Goal: Task Accomplishment & Management: Manage account settings

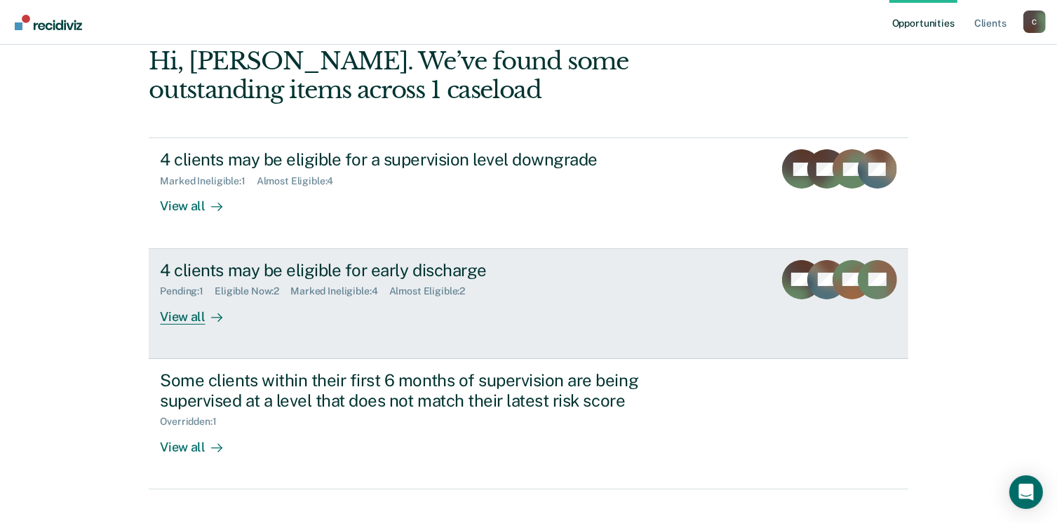
scroll to position [191, 0]
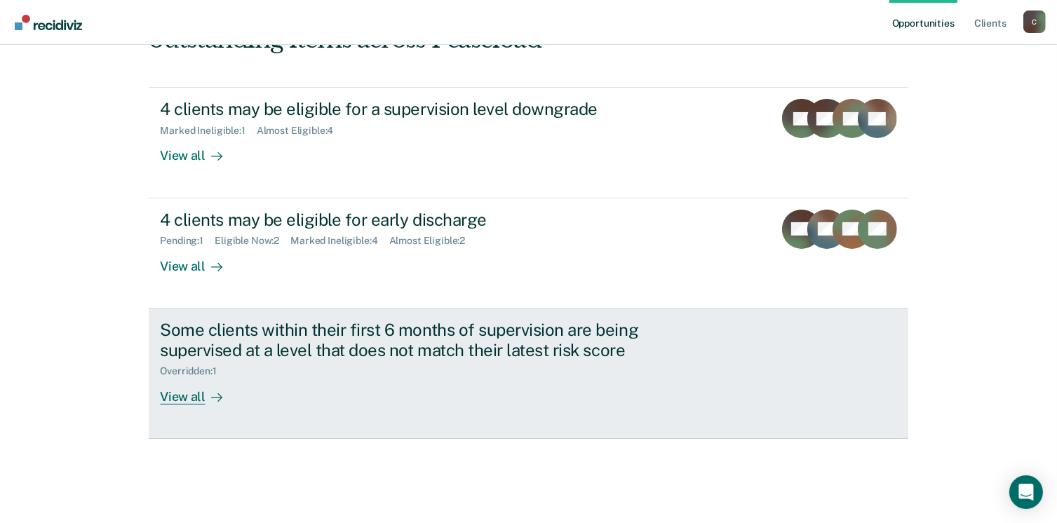
click at [171, 392] on div "View all" at bounding box center [199, 390] width 79 height 27
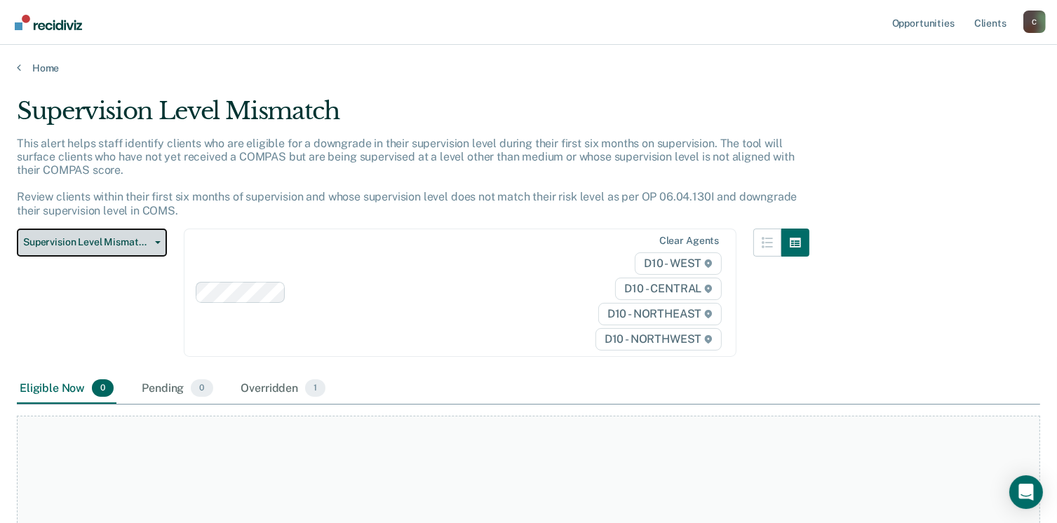
click at [130, 231] on button "Supervision Level Mismatch" at bounding box center [92, 243] width 150 height 28
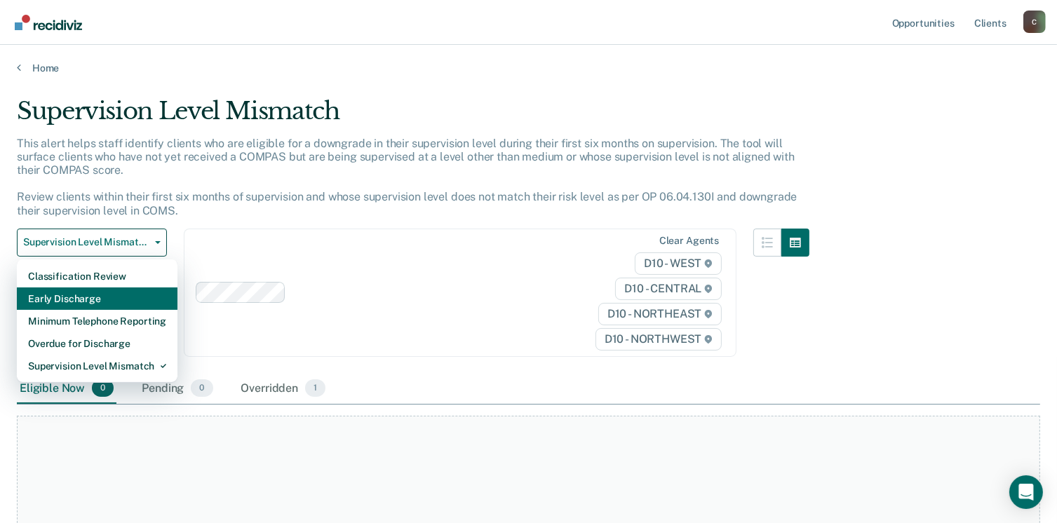
click at [125, 291] on div "Early Discharge" at bounding box center [97, 298] width 138 height 22
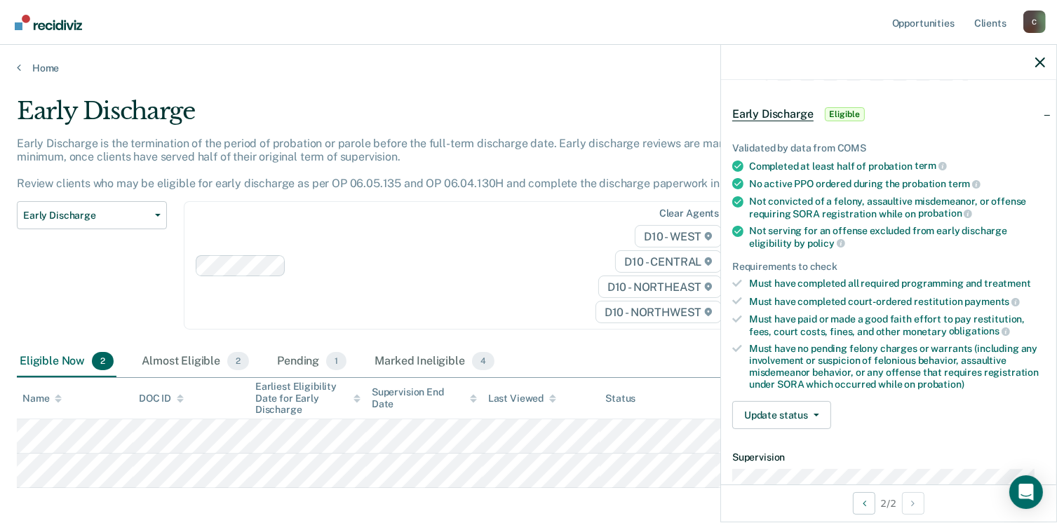
scroll to position [70, 0]
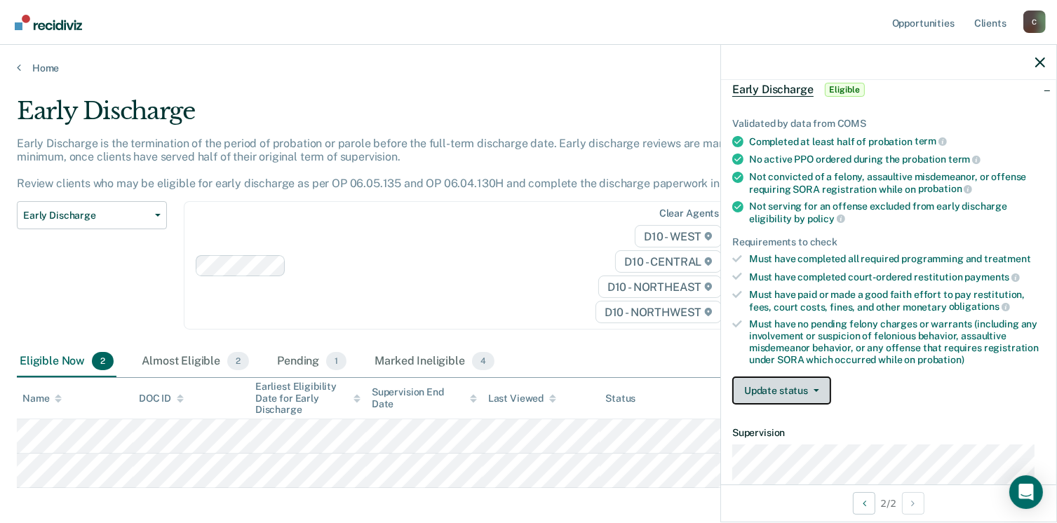
click at [782, 382] on button "Update status" at bounding box center [781, 390] width 99 height 28
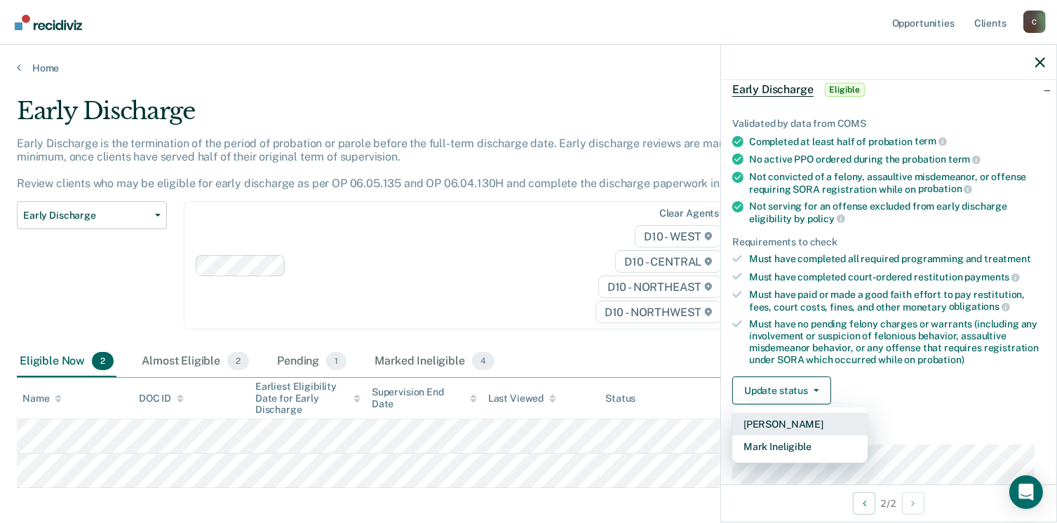
click at [768, 424] on button "[PERSON_NAME]" at bounding box center [799, 424] width 135 height 22
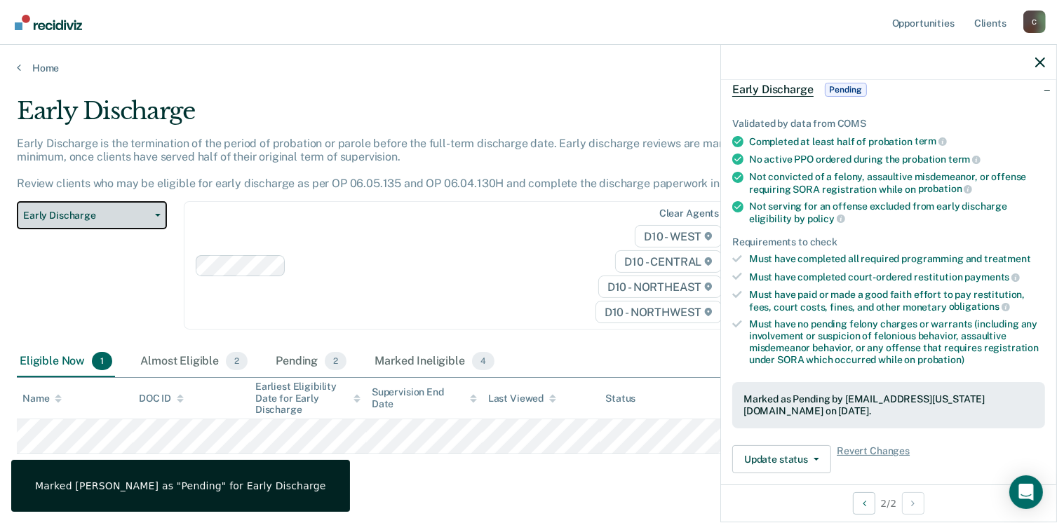
click at [165, 219] on button "Early Discharge" at bounding box center [92, 215] width 150 height 28
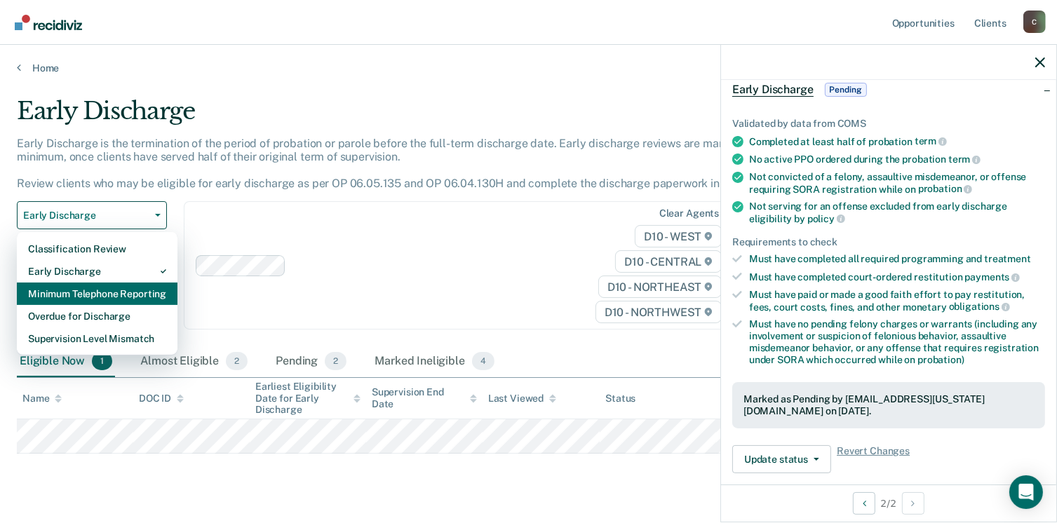
click at [97, 296] on div "Minimum Telephone Reporting" at bounding box center [97, 294] width 138 height 22
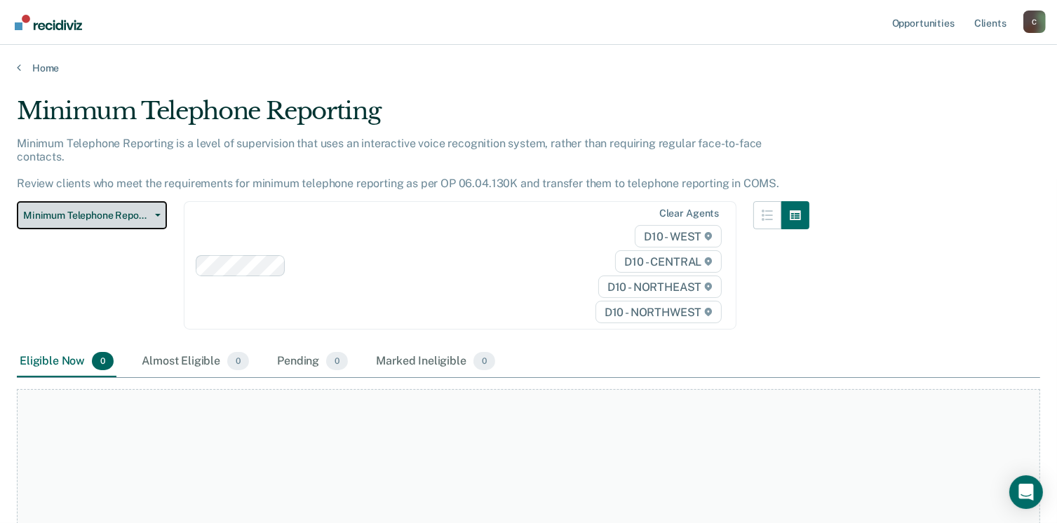
click at [104, 210] on span "Minimum Telephone Reporting" at bounding box center [86, 216] width 126 height 12
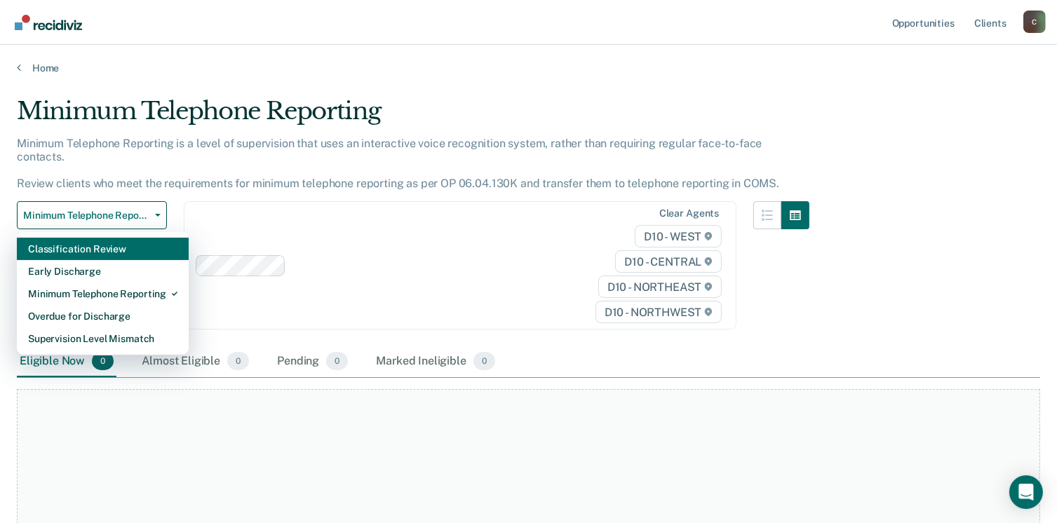
click at [79, 238] on div "Classification Review" at bounding box center [102, 249] width 149 height 22
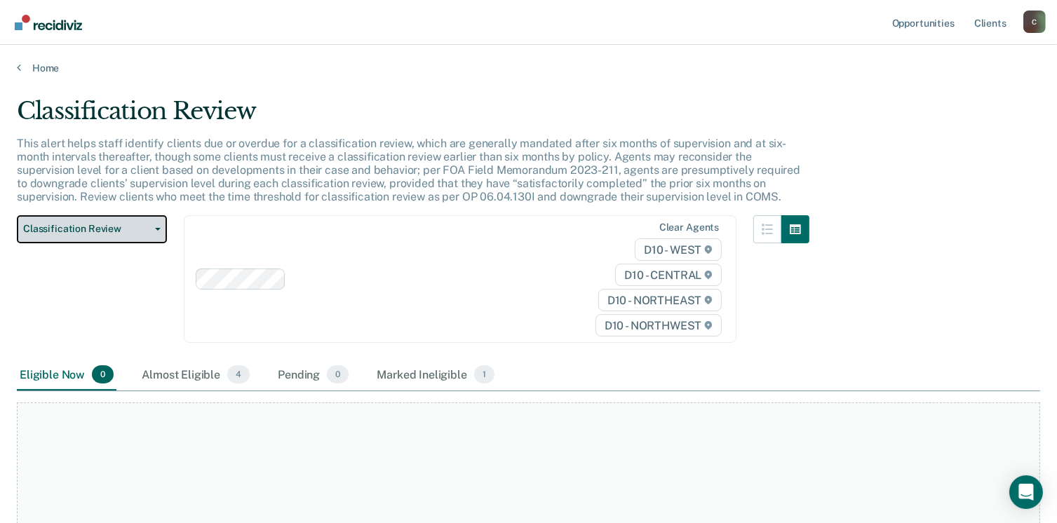
click at [137, 233] on span "Classification Review" at bounding box center [86, 229] width 126 height 12
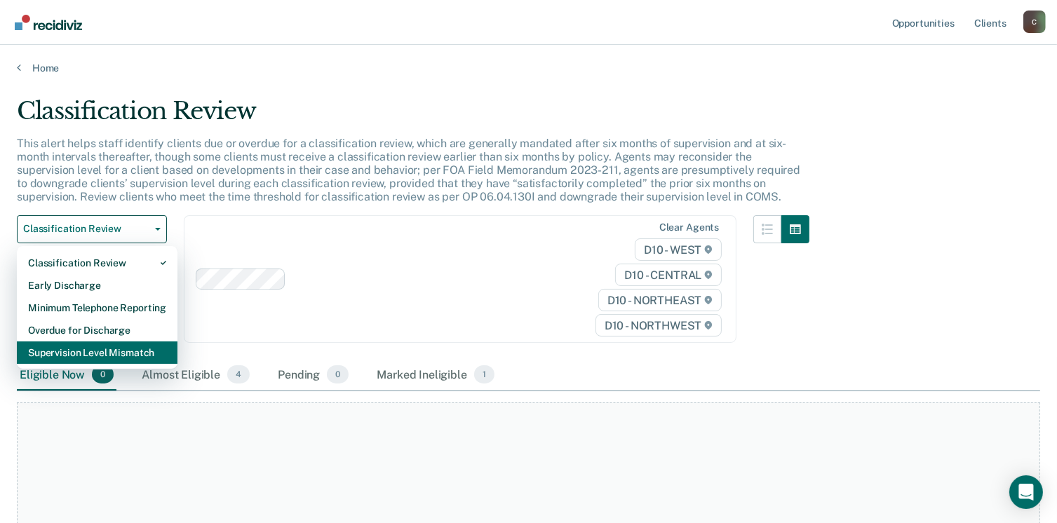
click at [107, 354] on div "Supervision Level Mismatch" at bounding box center [97, 352] width 138 height 22
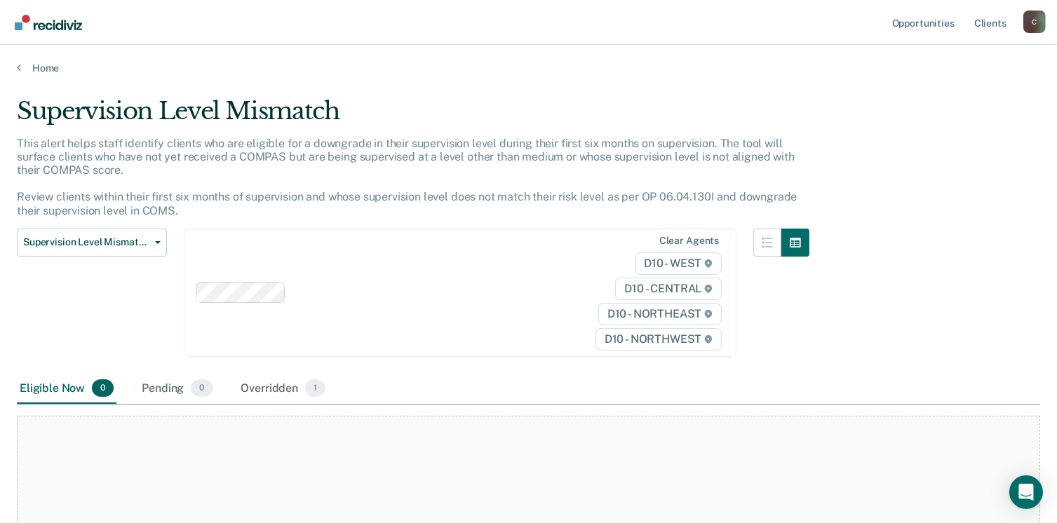
drag, startPoint x: 970, startPoint y: 18, endPoint x: 1014, endPoint y: 27, distance: 44.4
click at [972, 18] on ul "Opportunities Client s" at bounding box center [956, 22] width 134 height 45
click at [991, 24] on link "Client s" at bounding box center [990, 22] width 38 height 45
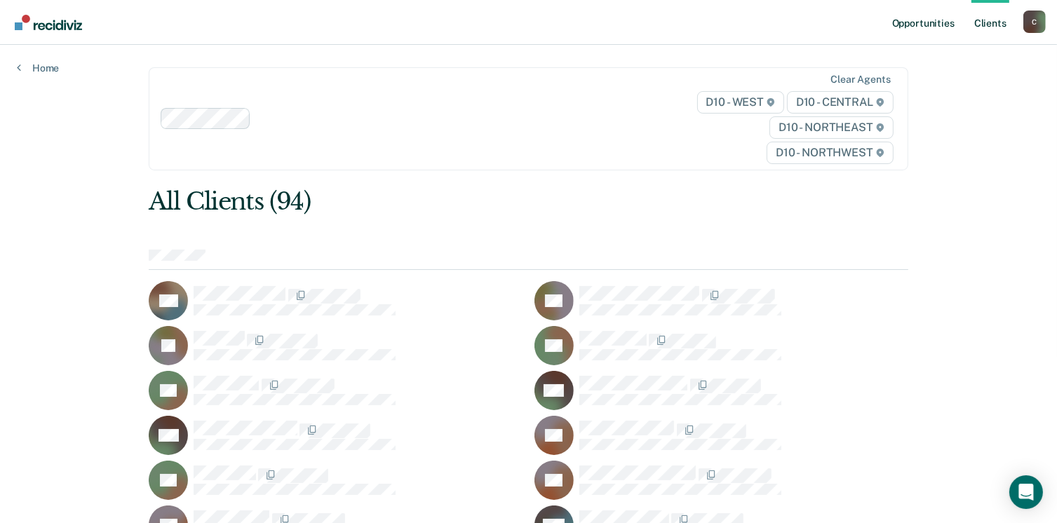
click at [909, 25] on link "Opportunities" at bounding box center [923, 22] width 68 height 45
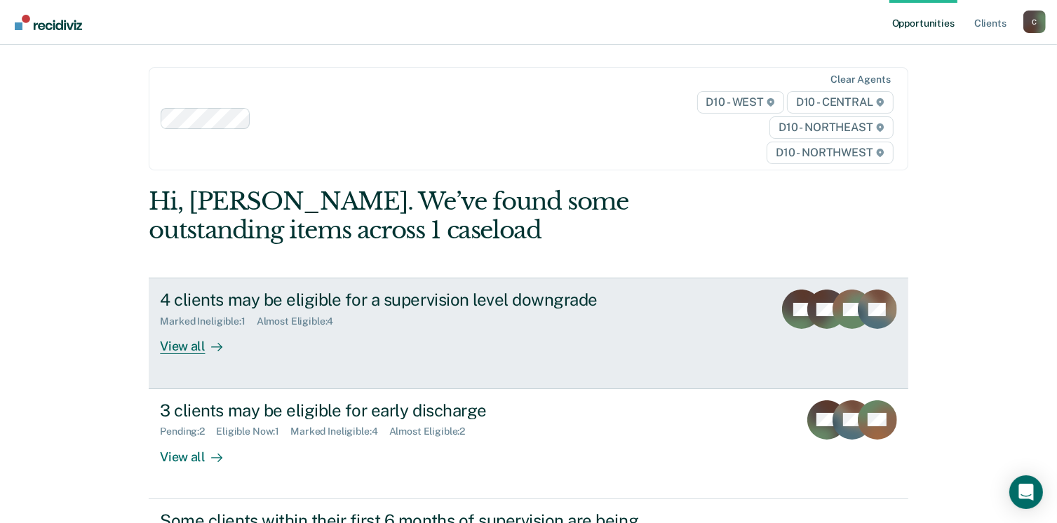
click at [191, 346] on div "View all" at bounding box center [199, 340] width 79 height 27
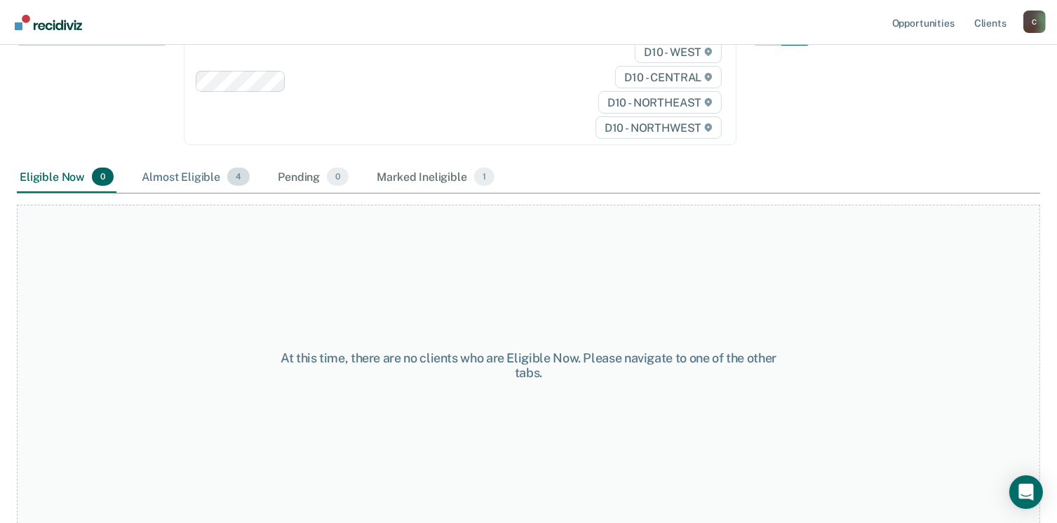
click at [182, 173] on div "Almost Eligible 4" at bounding box center [196, 177] width 114 height 31
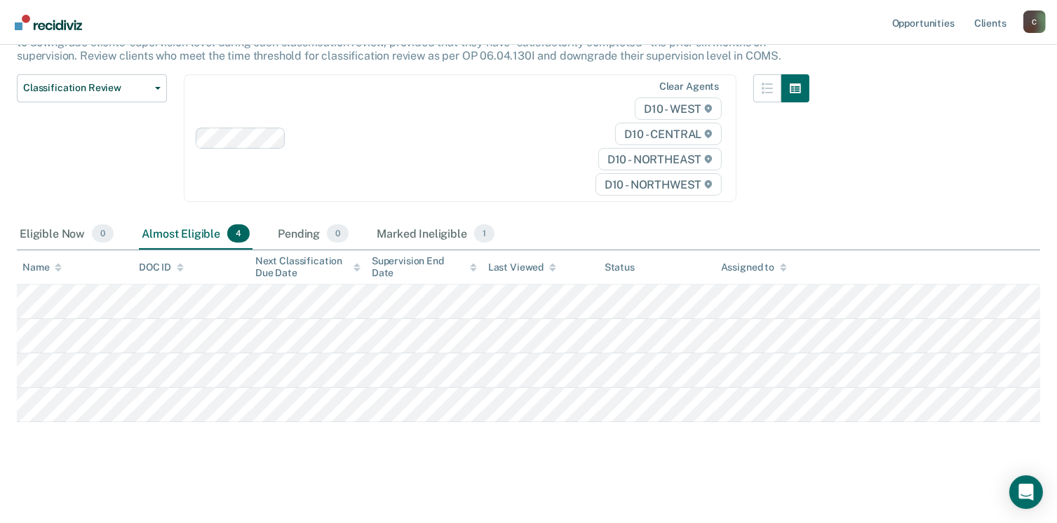
scroll to position [139, 0]
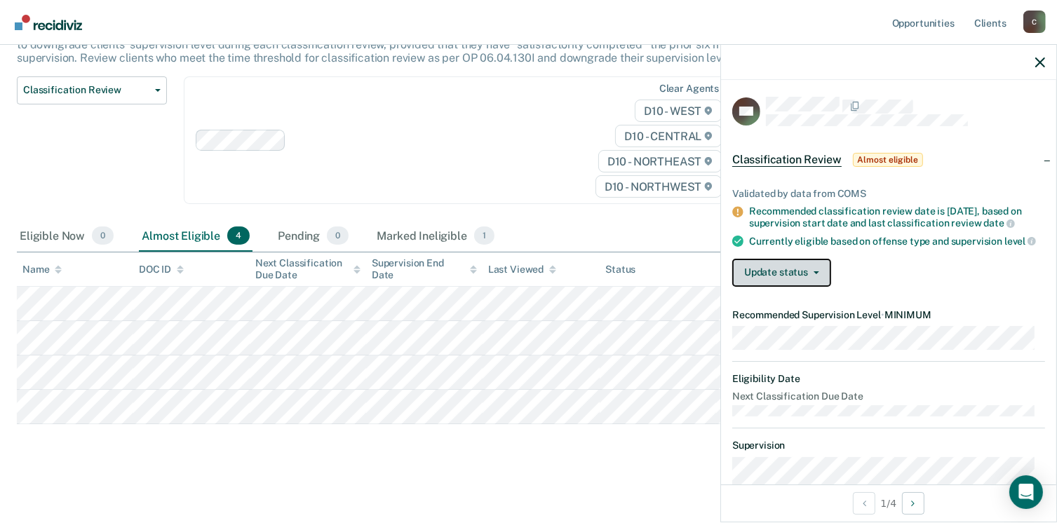
click at [785, 287] on button "Update status" at bounding box center [781, 273] width 99 height 28
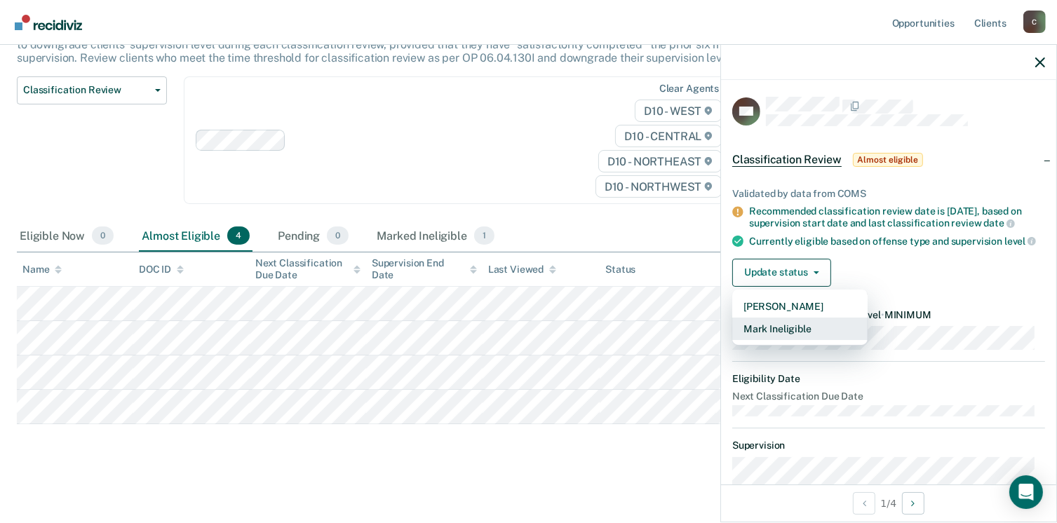
click at [784, 340] on button "Mark Ineligible" at bounding box center [799, 329] width 135 height 22
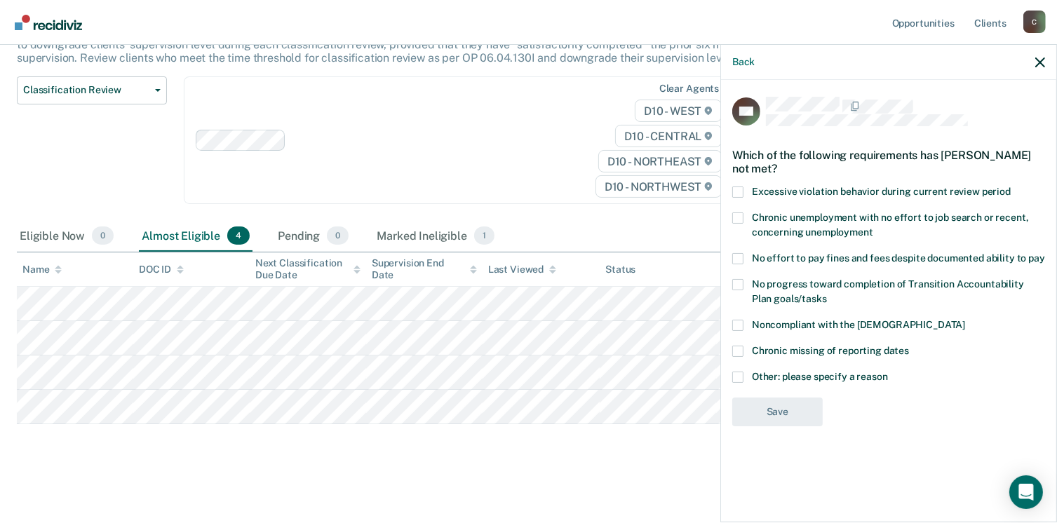
click at [741, 372] on span at bounding box center [737, 377] width 11 height 11
click at [888, 372] on input "Other: please specify a reason" at bounding box center [888, 372] width 0 height 0
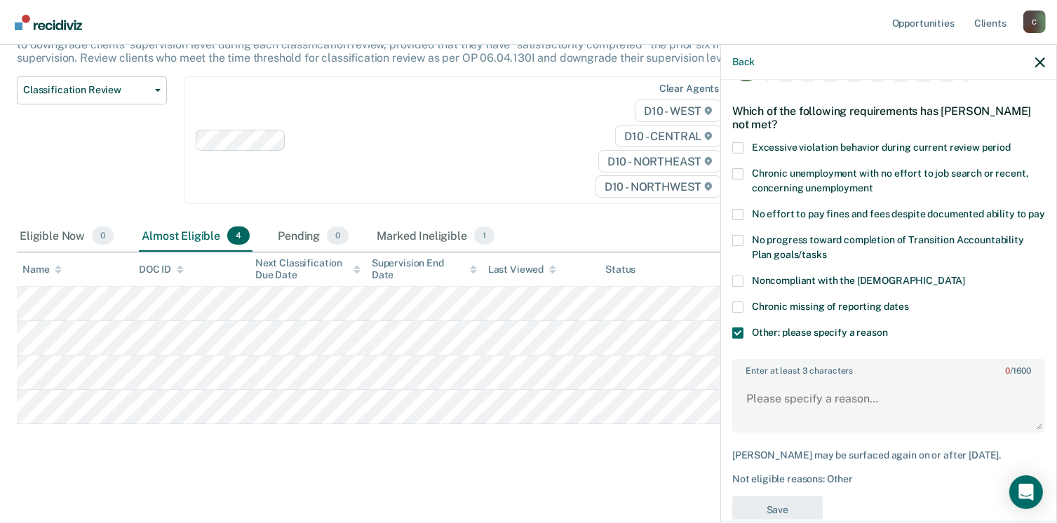
scroll to position [86, 0]
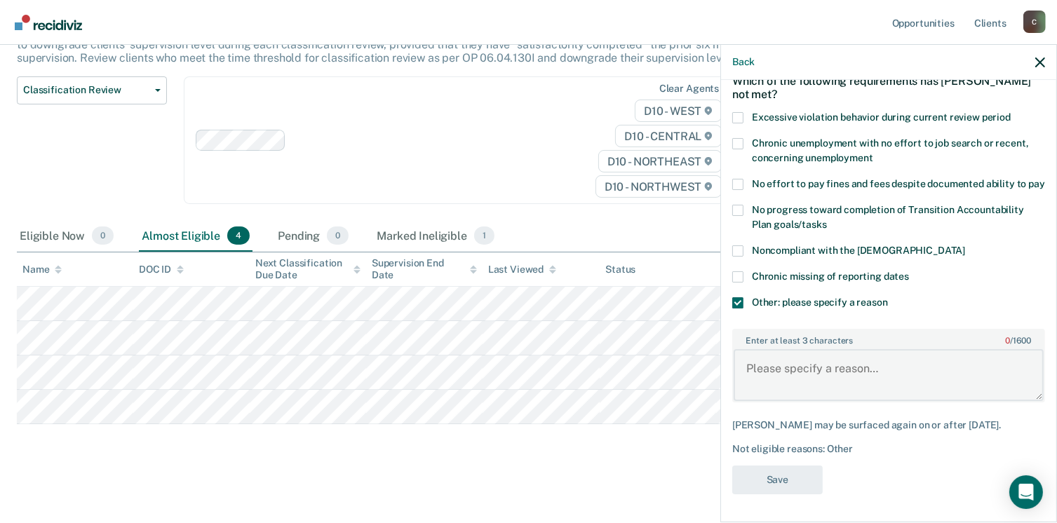
click at [785, 391] on textarea "Enter at least 3 characters 0 / 1600" at bounding box center [888, 375] width 310 height 52
type textarea "a"
drag, startPoint x: 804, startPoint y: 376, endPoint x: 743, endPoint y: 379, distance: 61.1
click at [743, 379] on textarea "sex offense" at bounding box center [888, 375] width 310 height 52
type textarea "sex offense"
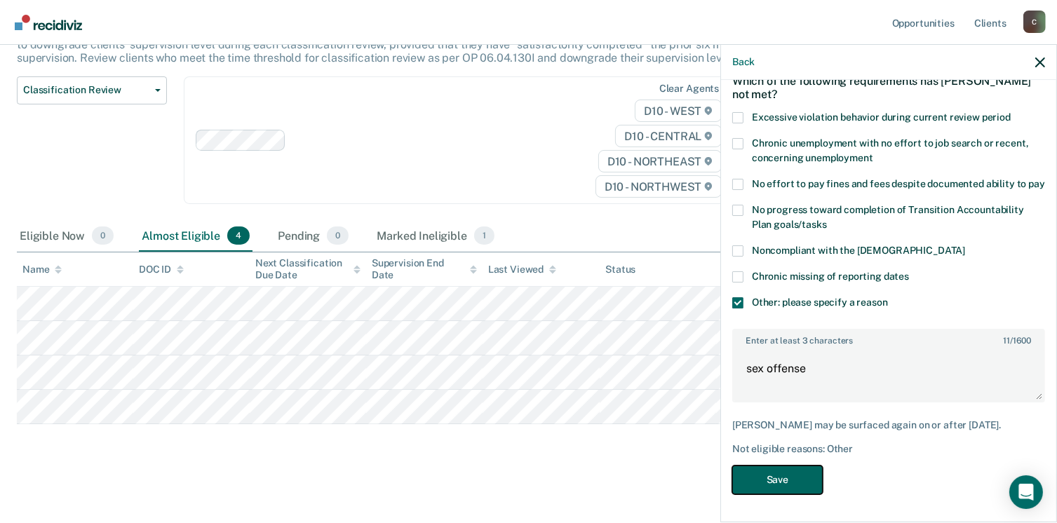
click at [754, 469] on button "Save" at bounding box center [777, 480] width 90 height 29
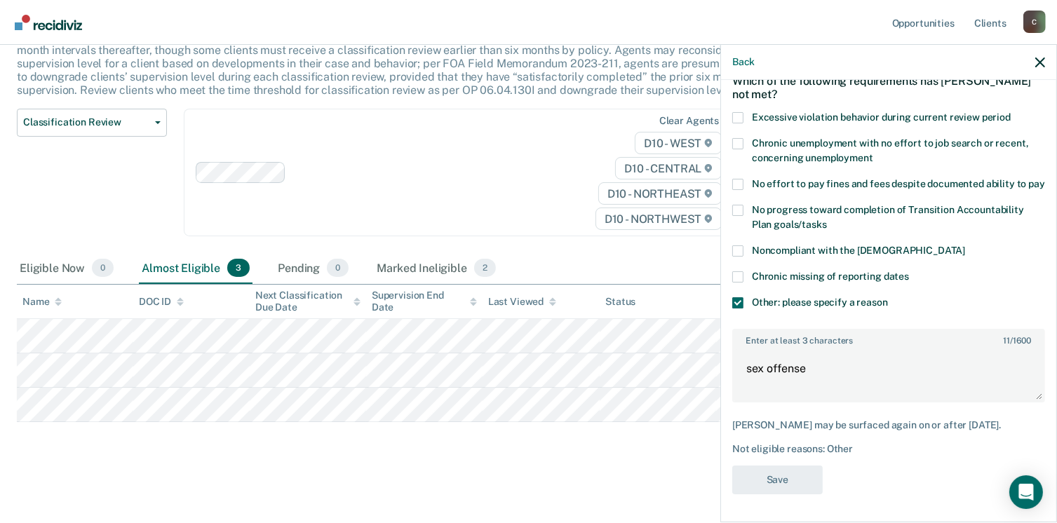
scroll to position [104, 0]
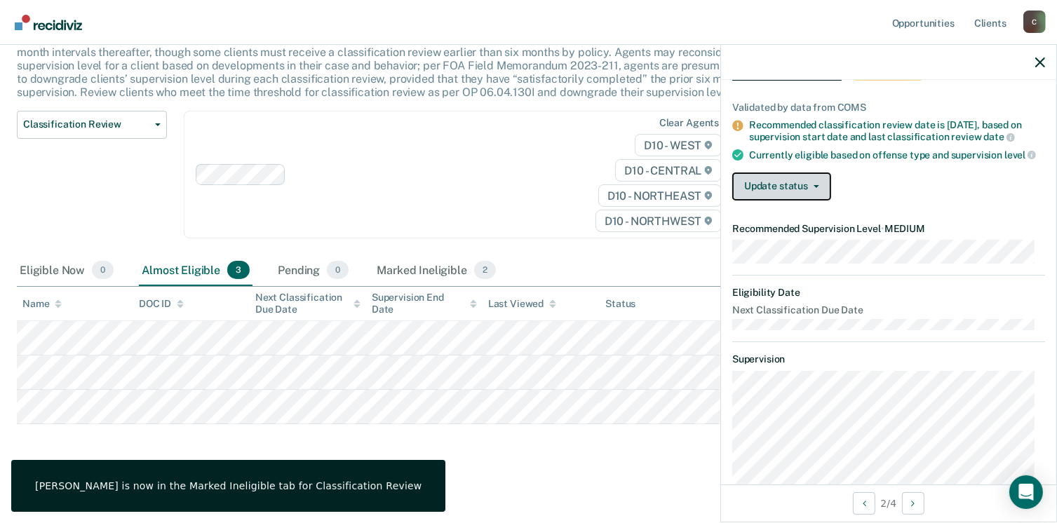
click at [801, 189] on button "Update status" at bounding box center [781, 186] width 99 height 28
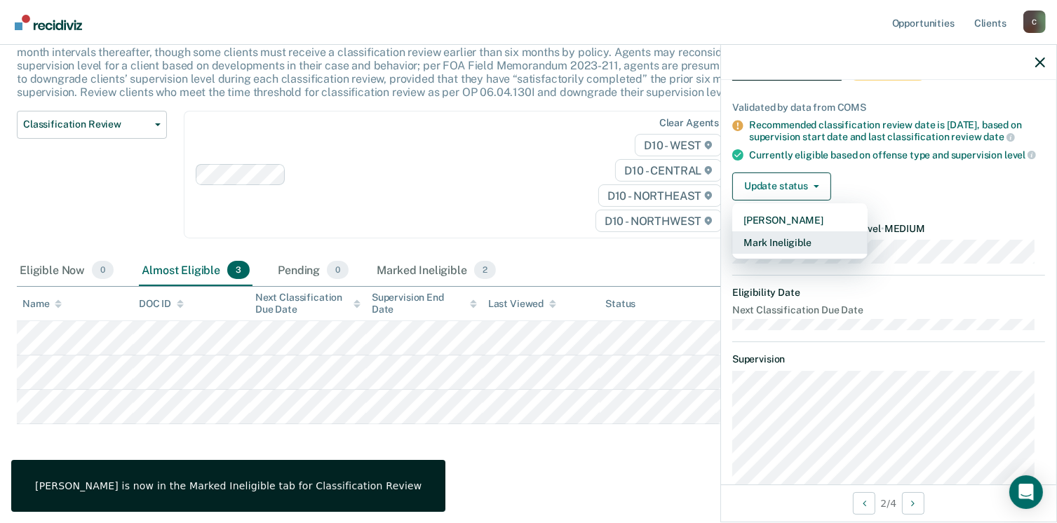
click at [785, 249] on button "Mark Ineligible" at bounding box center [799, 242] width 135 height 22
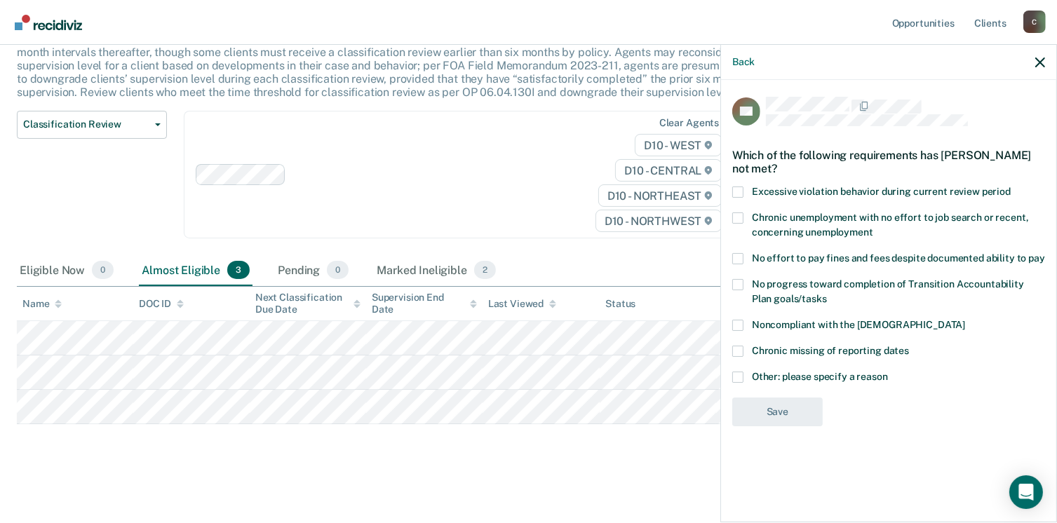
click at [749, 385] on div "Other: please specify a reason" at bounding box center [888, 385] width 313 height 26
click at [740, 374] on span at bounding box center [737, 377] width 11 height 11
click at [888, 372] on input "Other: please specify a reason" at bounding box center [888, 372] width 0 height 0
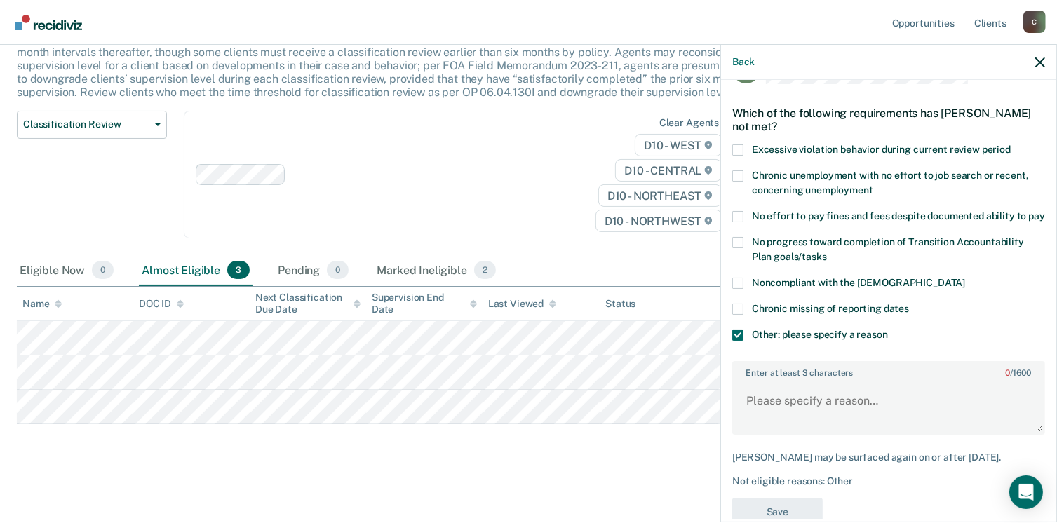
scroll to position [86, 0]
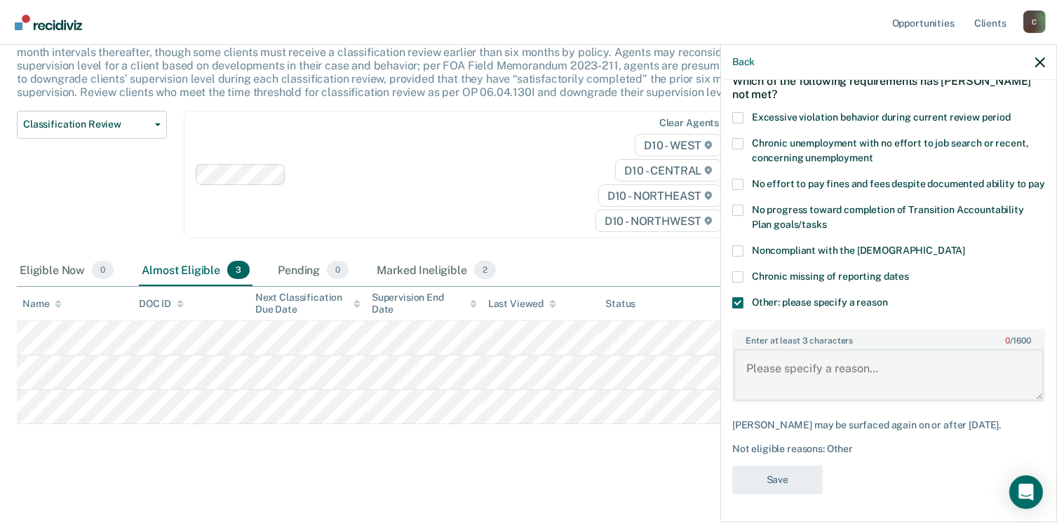
click at [788, 377] on textarea "Enter at least 3 characters 0 / 1600" at bounding box center [888, 375] width 310 height 52
paste textarea "sex offense"
type textarea "sex offense"
click at [784, 477] on button "Save" at bounding box center [777, 480] width 90 height 29
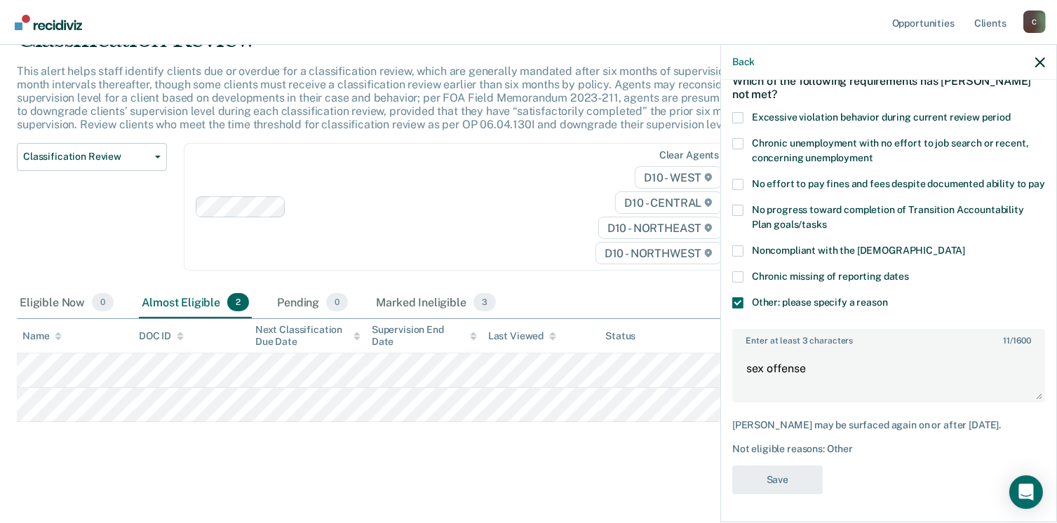
scroll to position [70, 0]
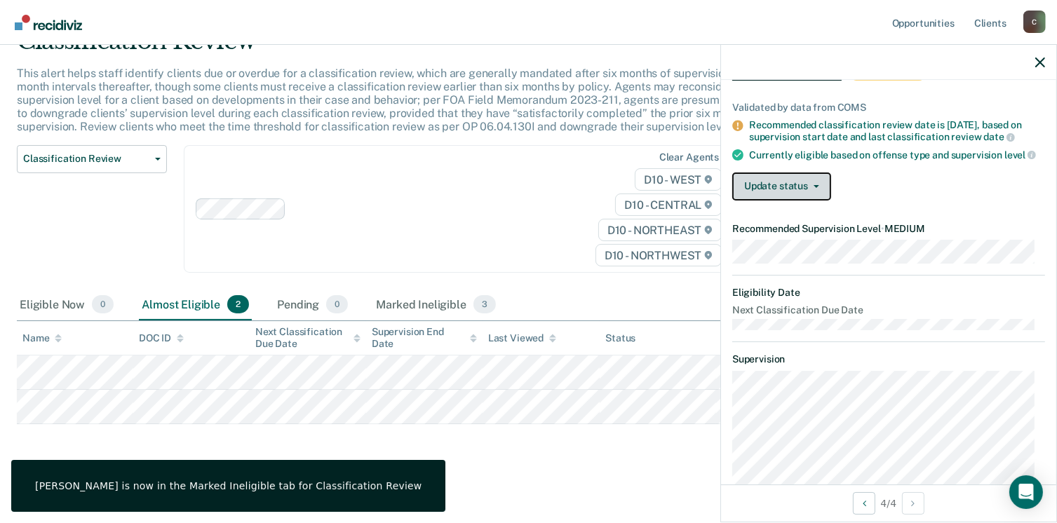
click at [796, 198] on button "Update status" at bounding box center [781, 186] width 99 height 28
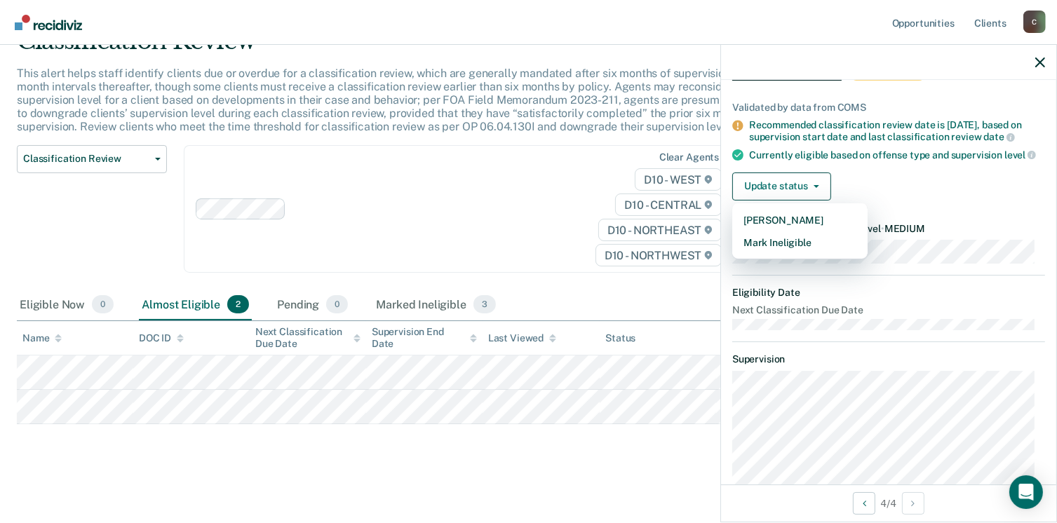
click at [499, 195] on div "Clear agents D10 - WEST D10 - CENTRAL D10 - NORTHEAST D10 - NORTHWEST" at bounding box center [460, 209] width 552 height 128
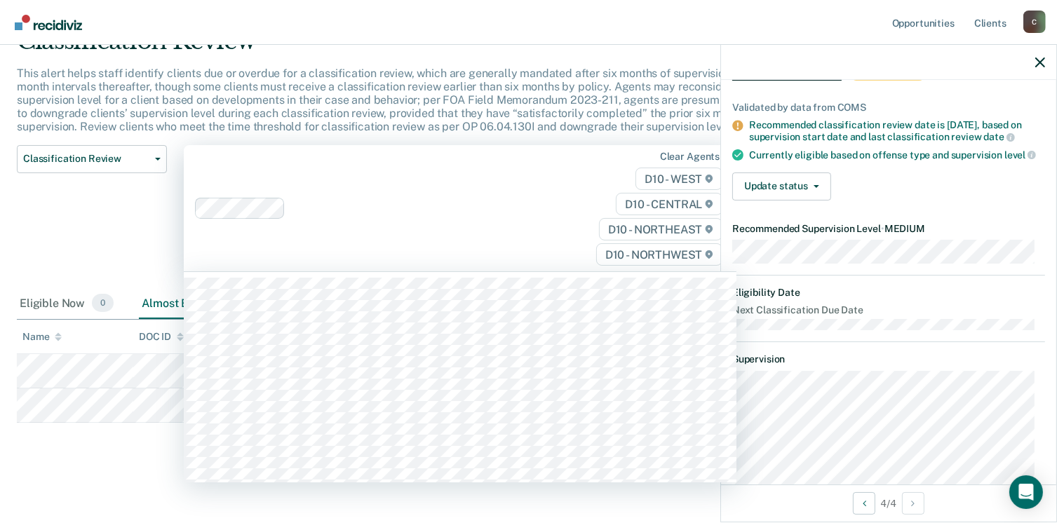
scroll to position [69, 0]
